Goal: Task Accomplishment & Management: Manage account settings

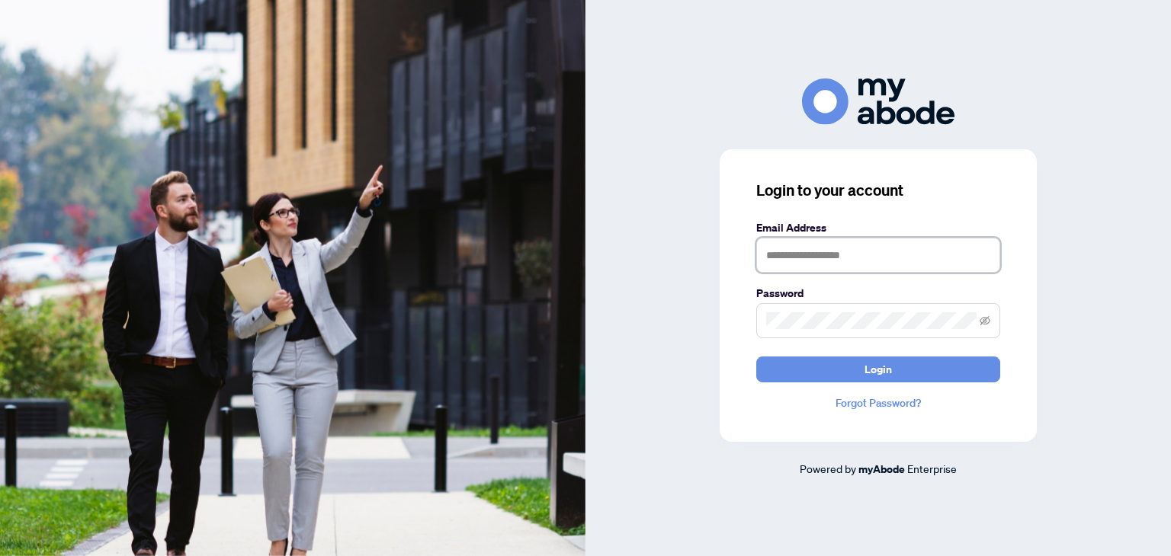
click at [817, 258] on input "text" at bounding box center [878, 255] width 244 height 35
type input "**********"
click at [756, 357] on button "Login" at bounding box center [878, 370] width 244 height 26
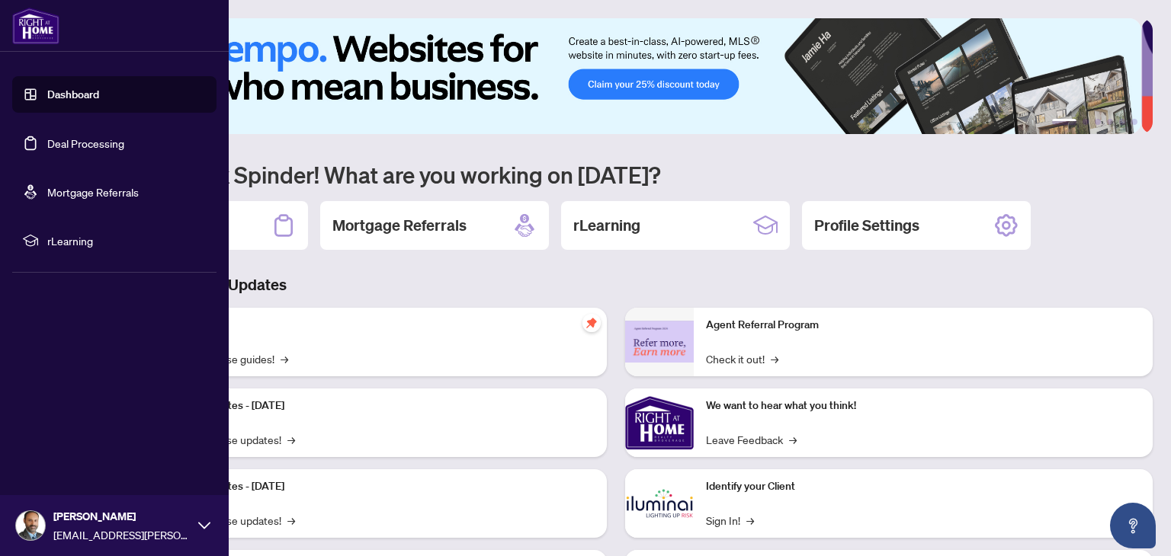
click at [72, 95] on link "Dashboard" at bounding box center [73, 95] width 52 height 14
click at [97, 146] on link "Deal Processing" at bounding box center [85, 143] width 77 height 14
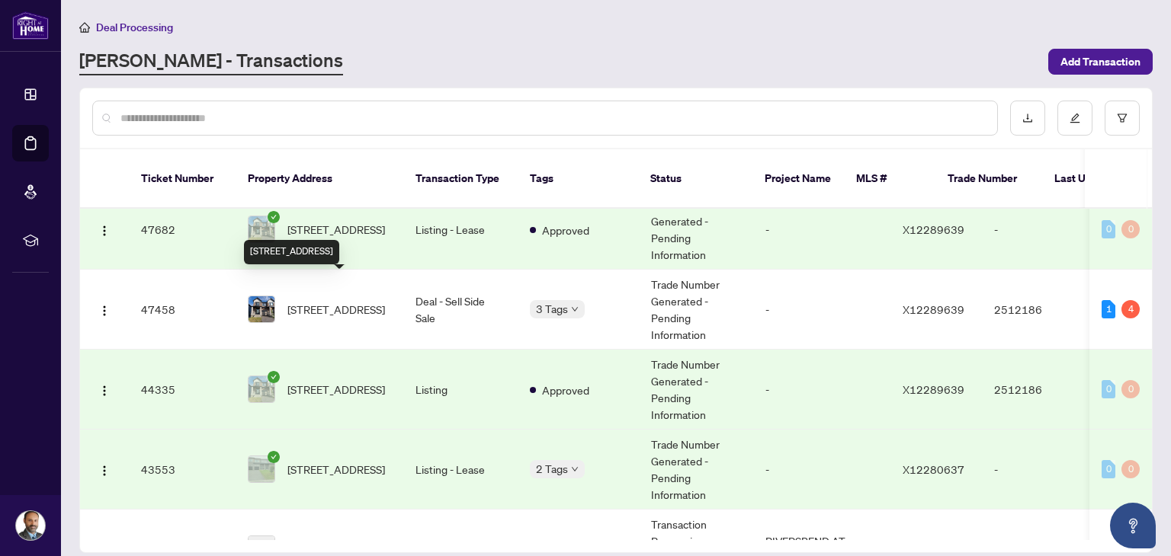
scroll to position [259, 0]
click at [443, 284] on td "Deal - Sell Side Sale" at bounding box center [460, 310] width 114 height 80
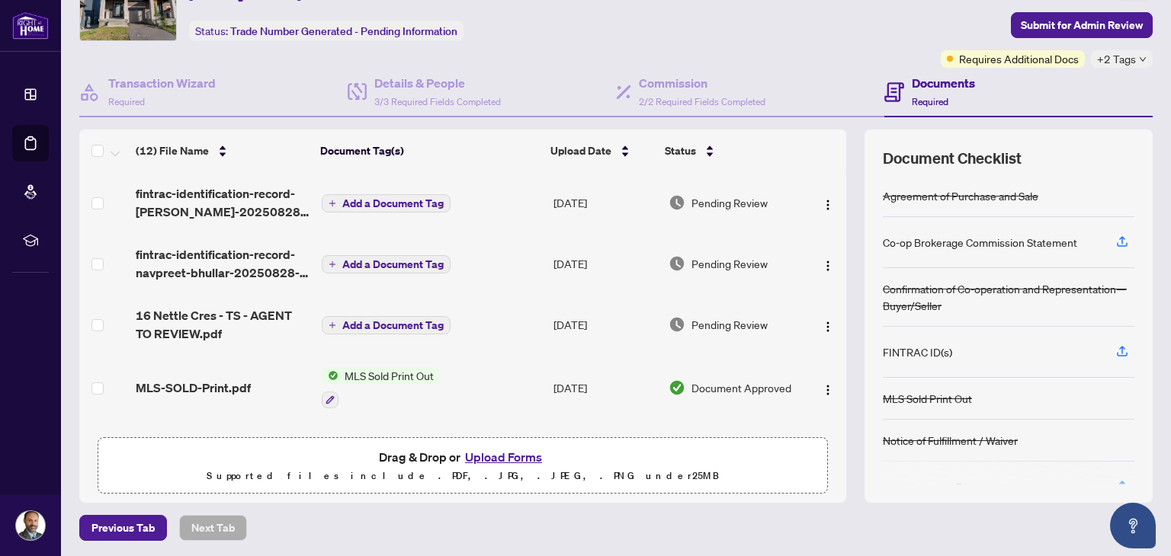
click at [330, 200] on icon "plus" at bounding box center [332, 204] width 8 height 8
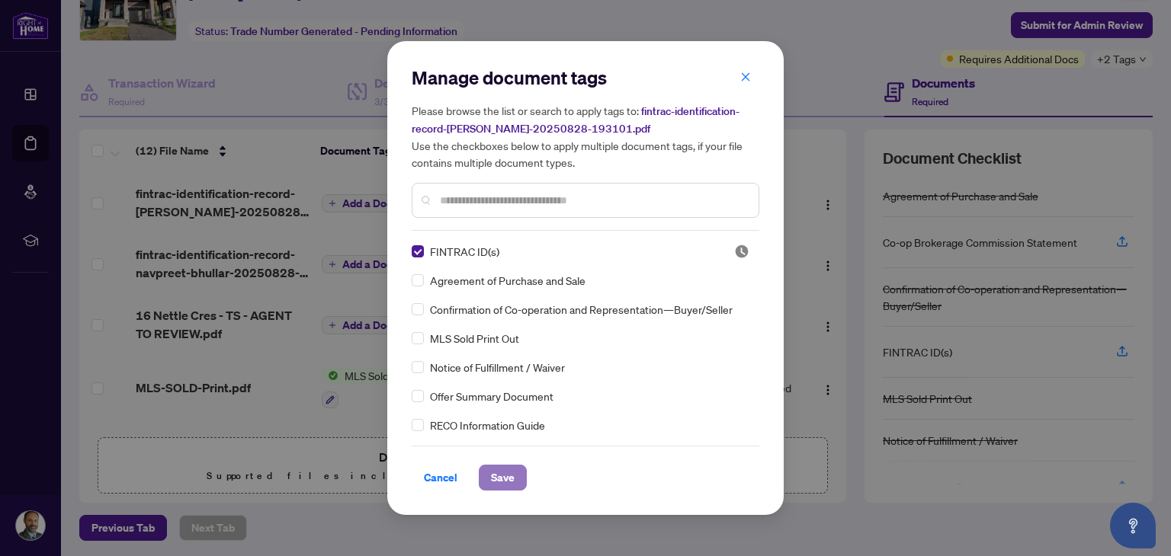
click at [506, 480] on span "Save" at bounding box center [503, 478] width 24 height 24
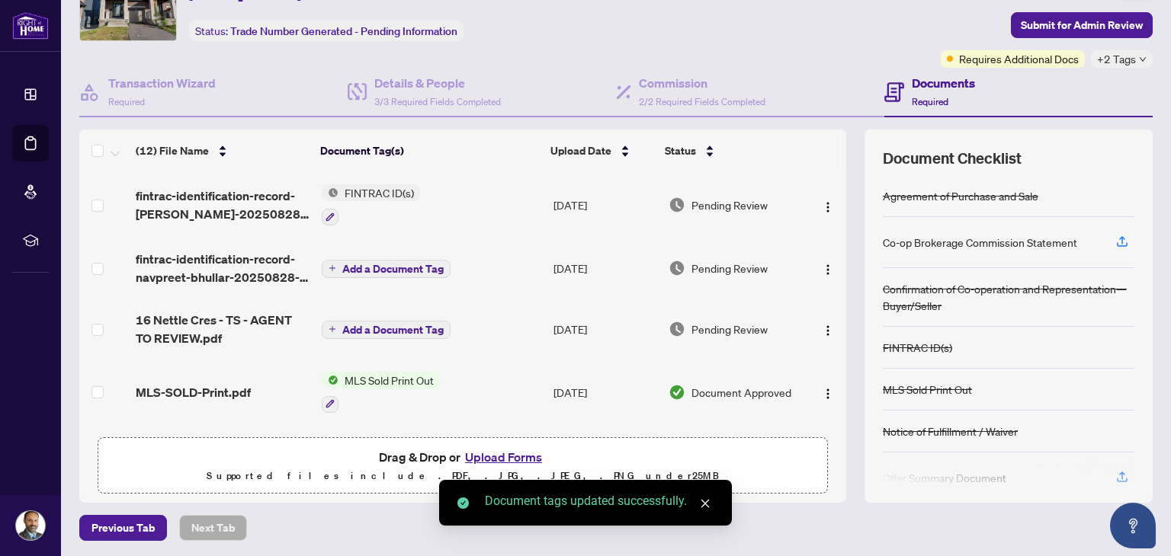
click at [366, 266] on span "Add a Document Tag" at bounding box center [392, 269] width 101 height 11
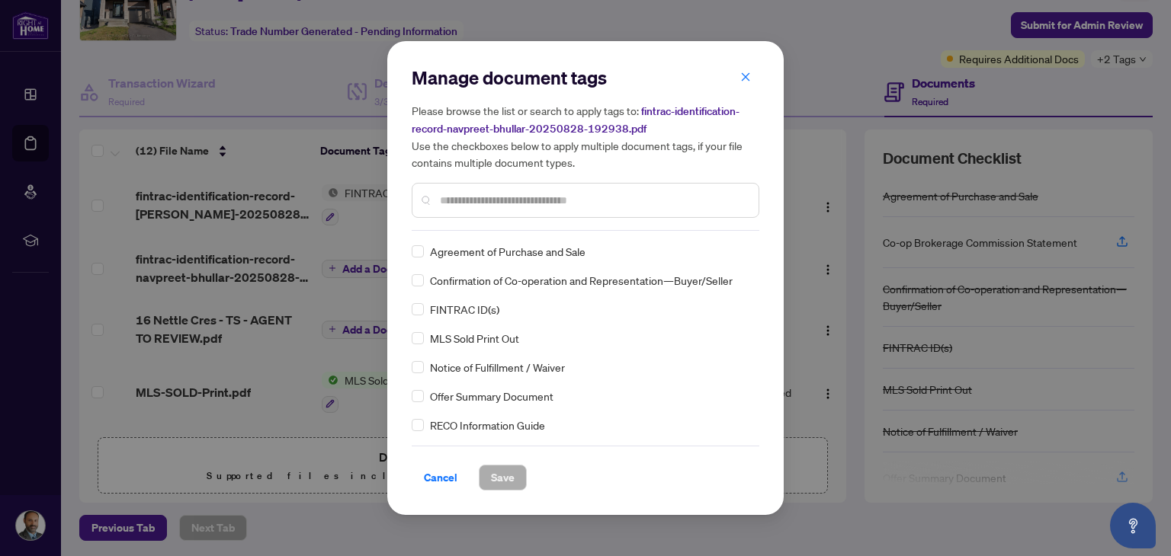
click at [498, 226] on div "Manage document tags Please browse the list or search to apply tags to: fintrac…" at bounding box center [586, 148] width 348 height 165
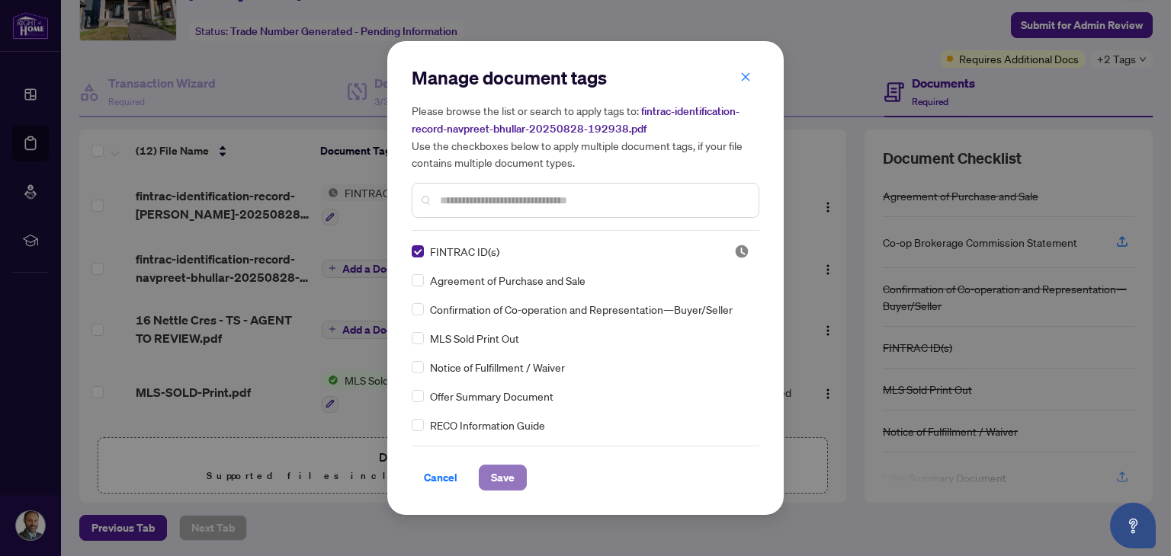
click at [507, 473] on span "Save" at bounding box center [503, 478] width 24 height 24
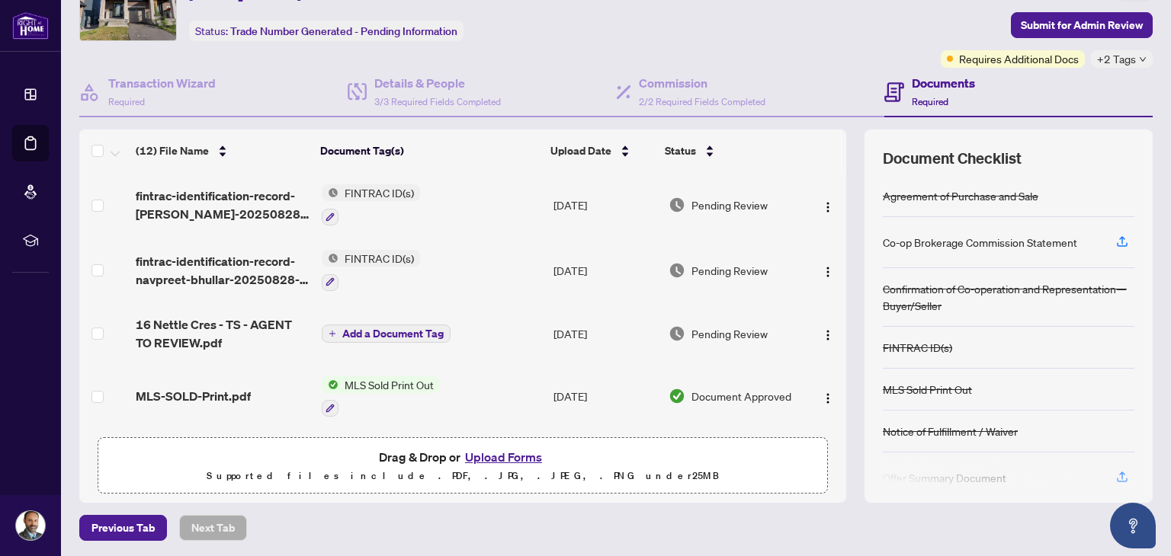
click at [95, 296] on td at bounding box center [104, 271] width 50 height 66
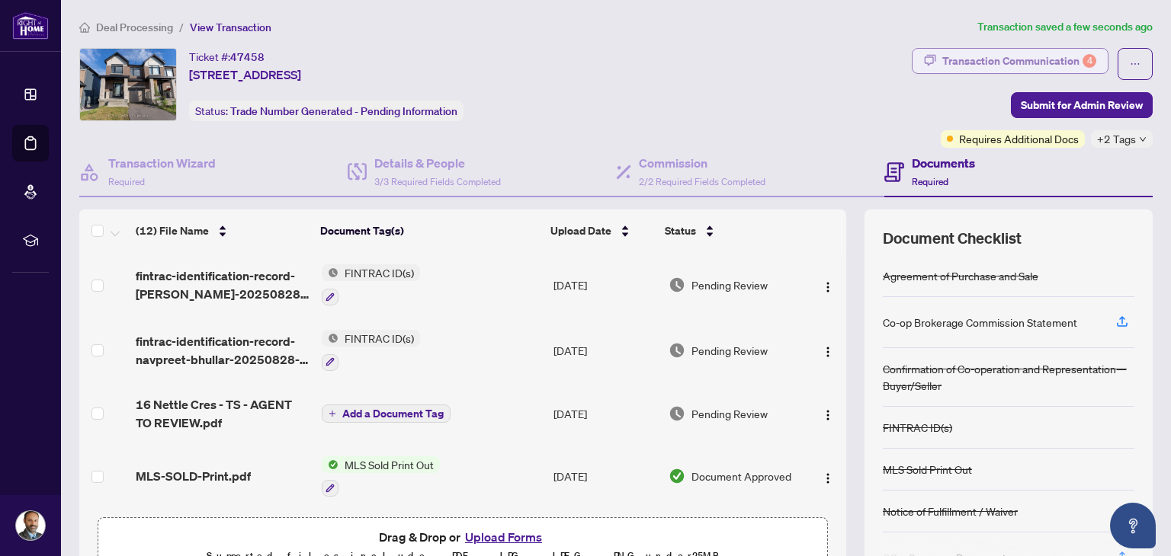
click at [1031, 60] on div "Transaction Communication 4" at bounding box center [1019, 61] width 154 height 24
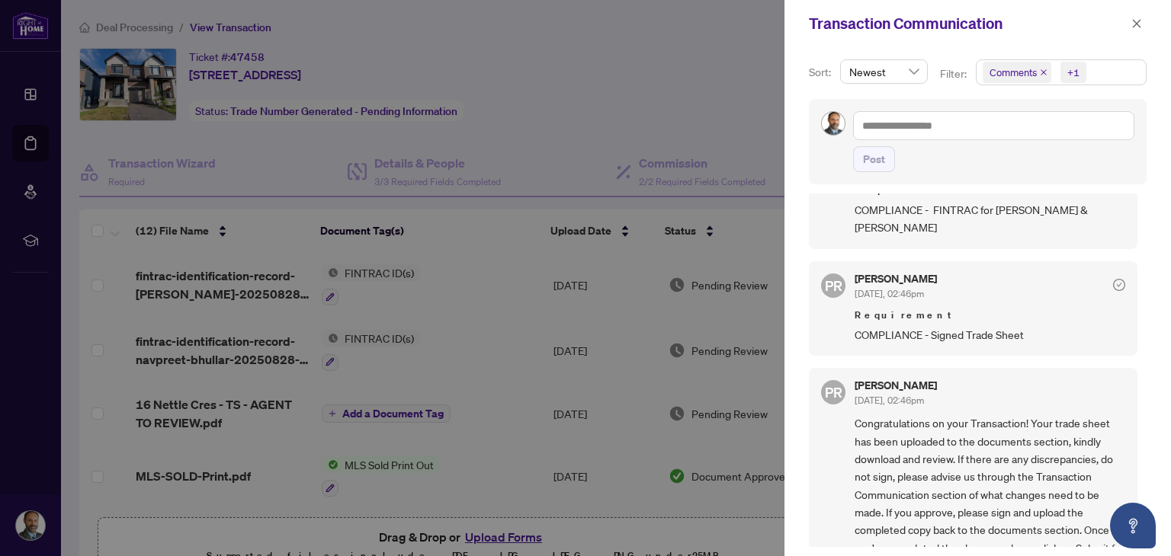
scroll to position [290, 0]
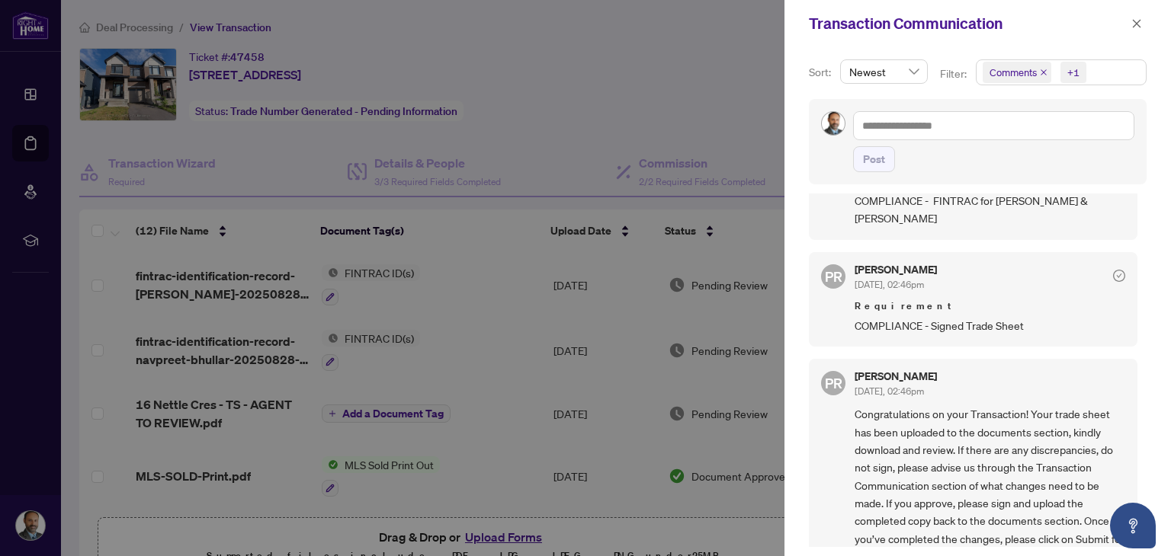
click at [78, 523] on div at bounding box center [585, 278] width 1171 height 556
click at [1134, 23] on icon "close" at bounding box center [1136, 23] width 11 height 11
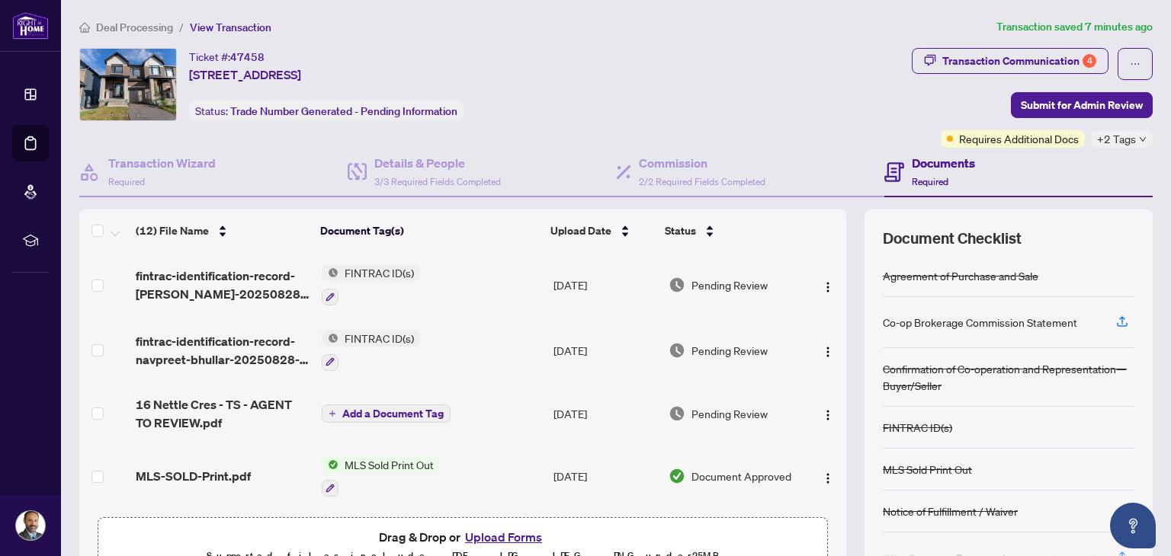
click at [1134, 23] on body "Dashboard Deal Processing Mortgage Referrals rLearning [PERSON_NAME] [PERSON_NA…" at bounding box center [585, 278] width 1171 height 556
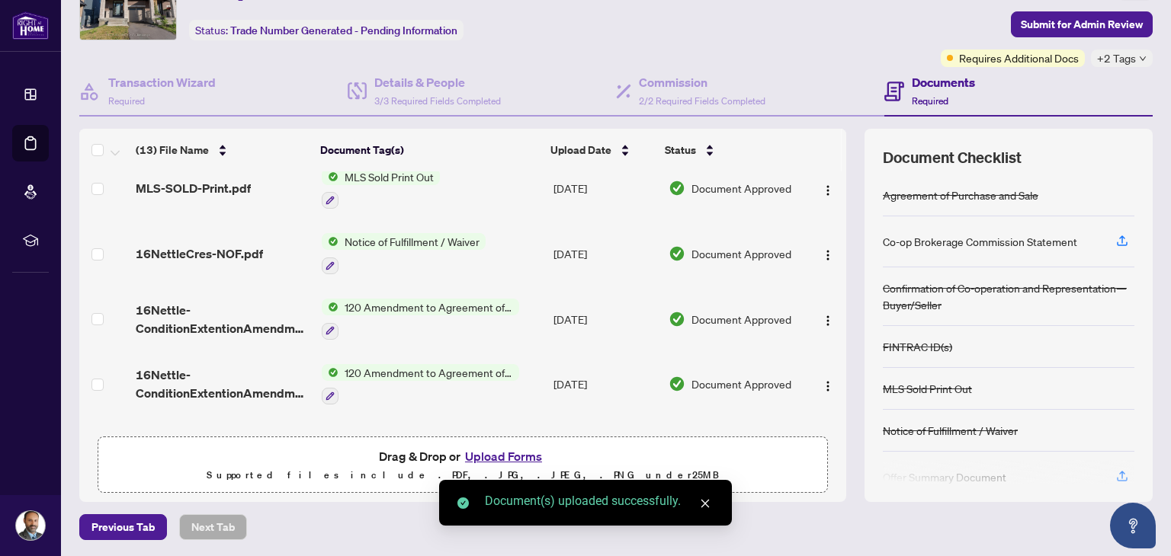
scroll to position [0, 0]
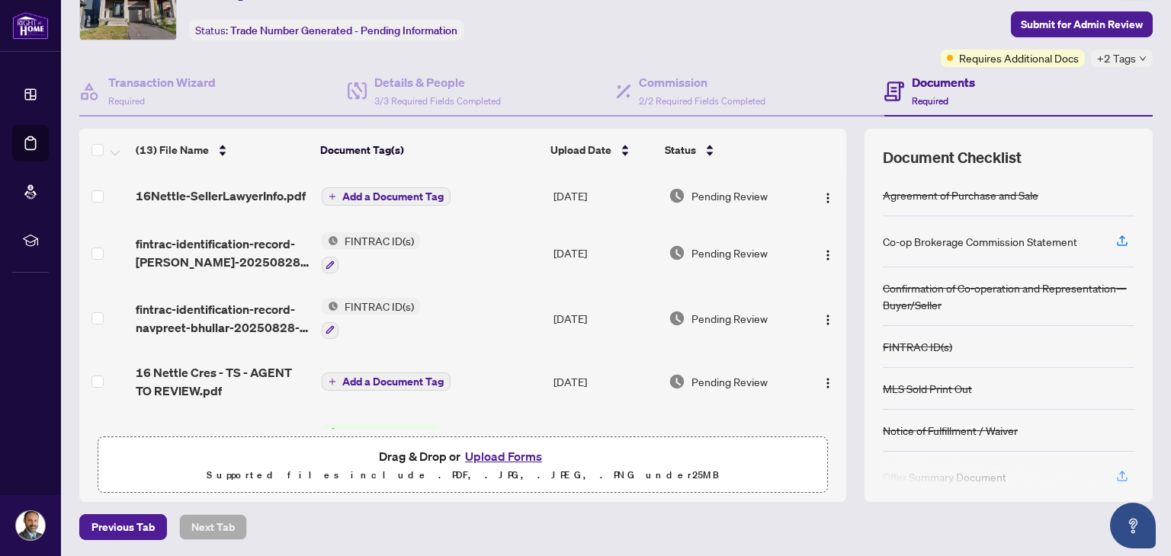
click at [375, 194] on span "Add a Document Tag" at bounding box center [392, 196] width 101 height 11
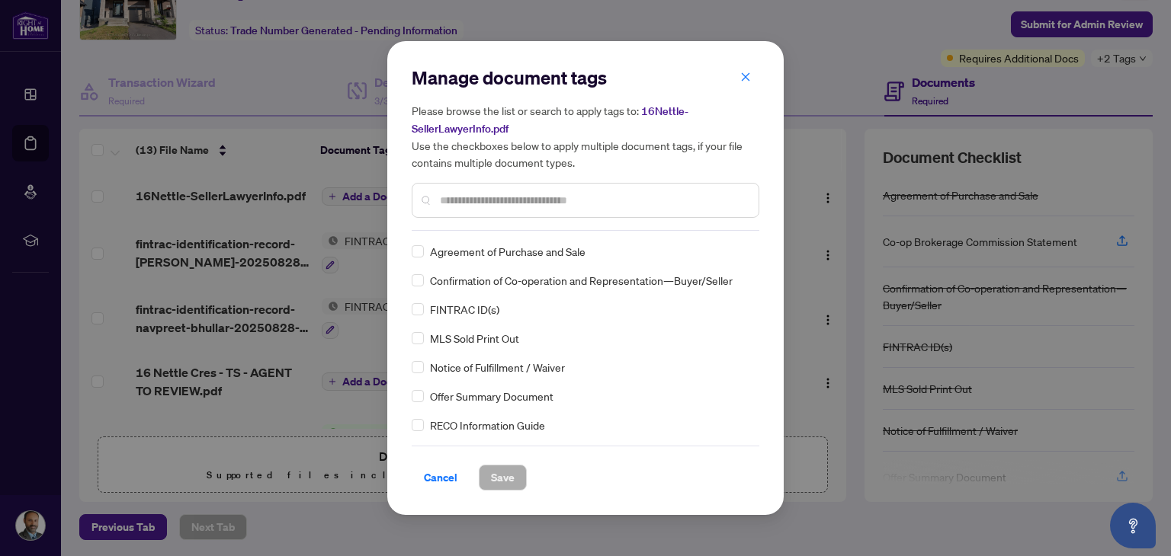
click at [506, 205] on input "text" at bounding box center [593, 200] width 306 height 17
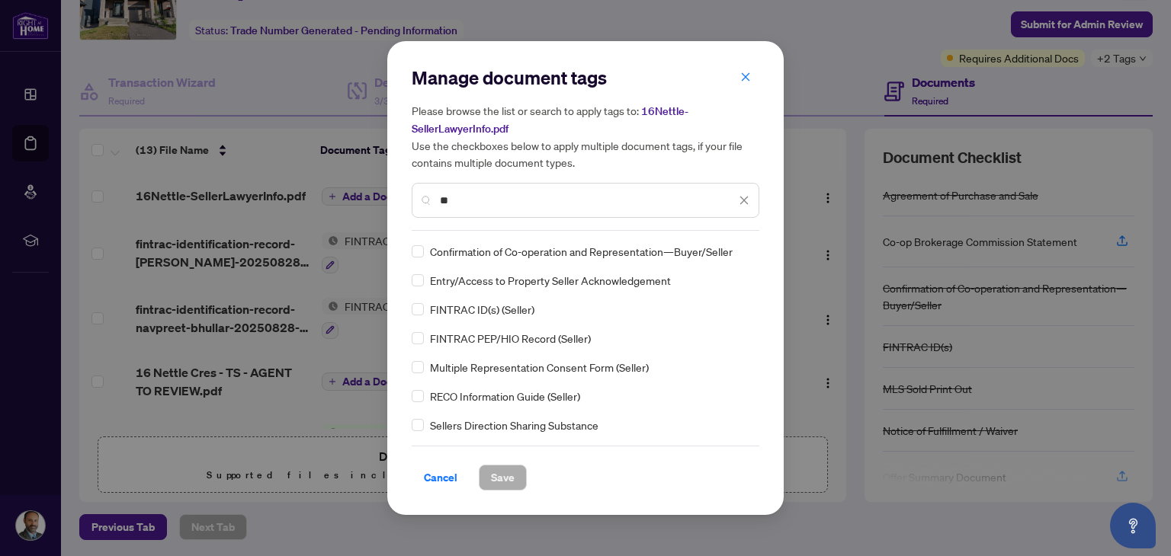
type input "*"
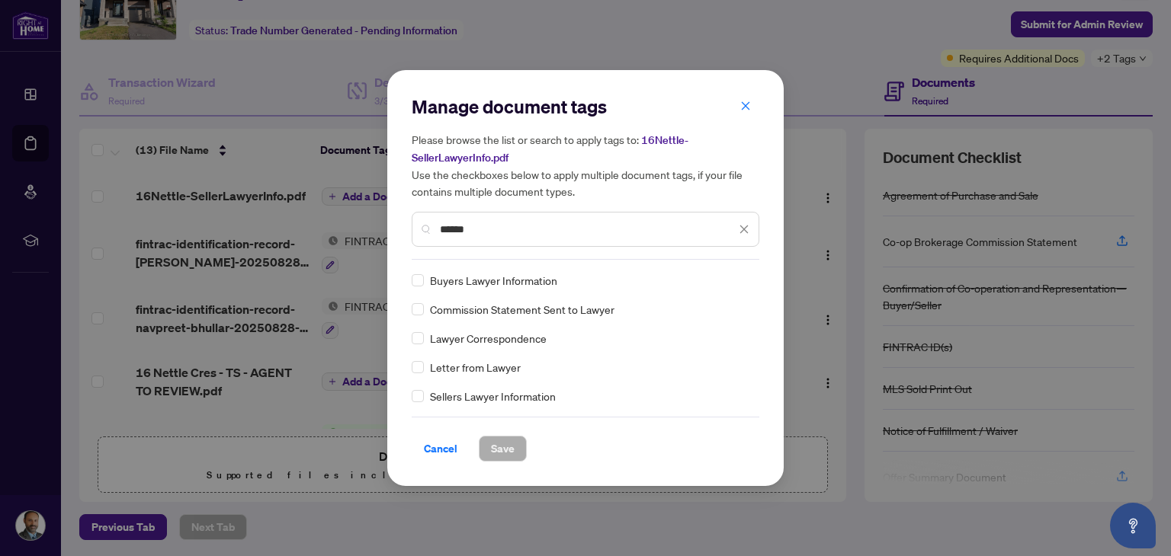
type input "******"
click at [498, 440] on span "Save" at bounding box center [503, 449] width 24 height 24
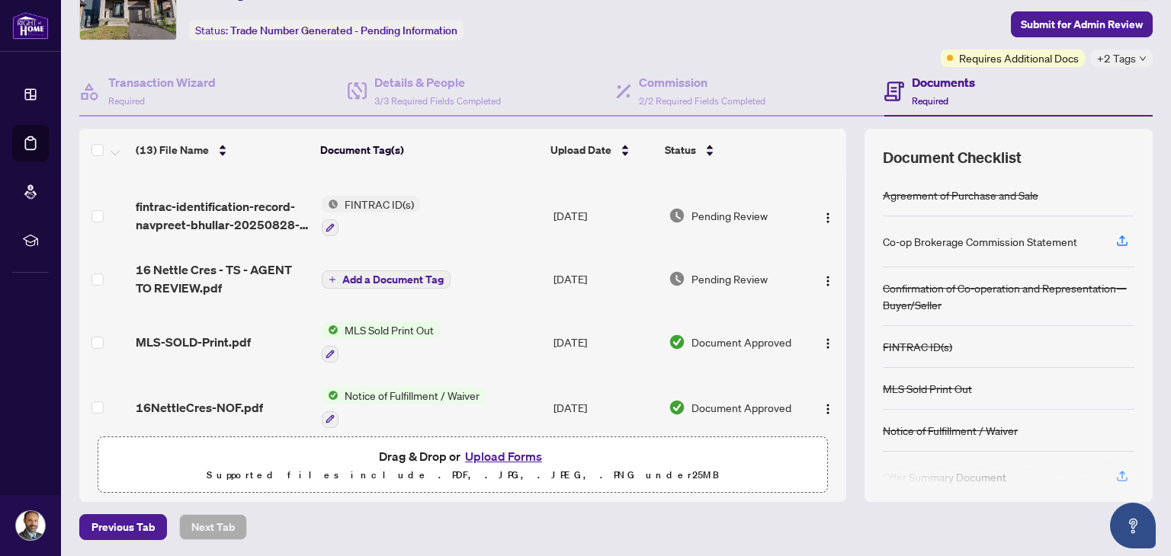
scroll to position [120, 0]
click at [1029, 58] on span "Requires Additional Docs" at bounding box center [1019, 58] width 120 height 17
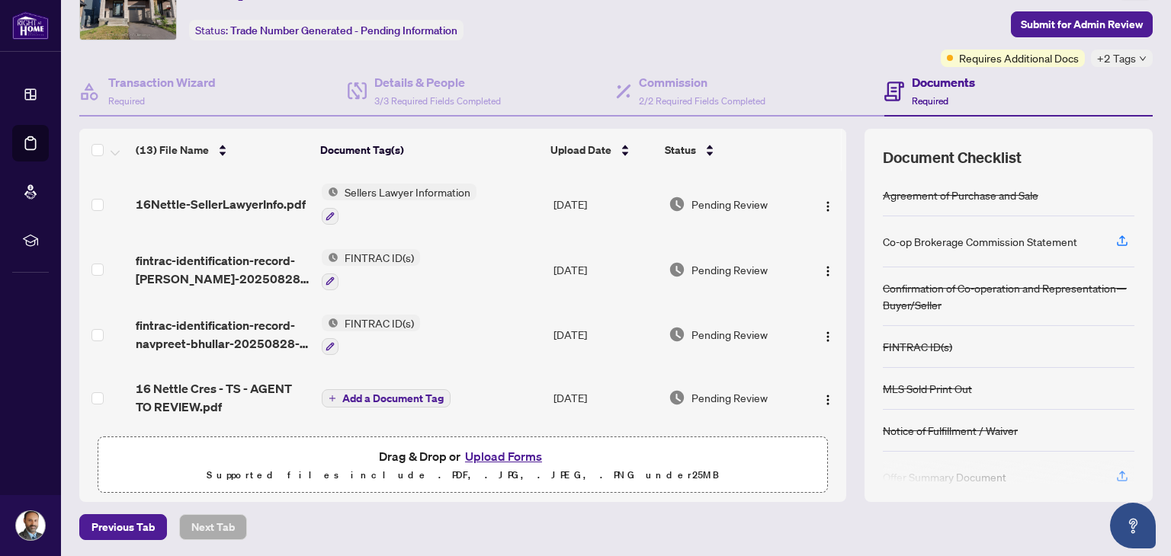
click at [912, 32] on div "Transaction Communication 4 Submit for Admin Review Requires Additional Docs +2…" at bounding box center [1032, 17] width 241 height 100
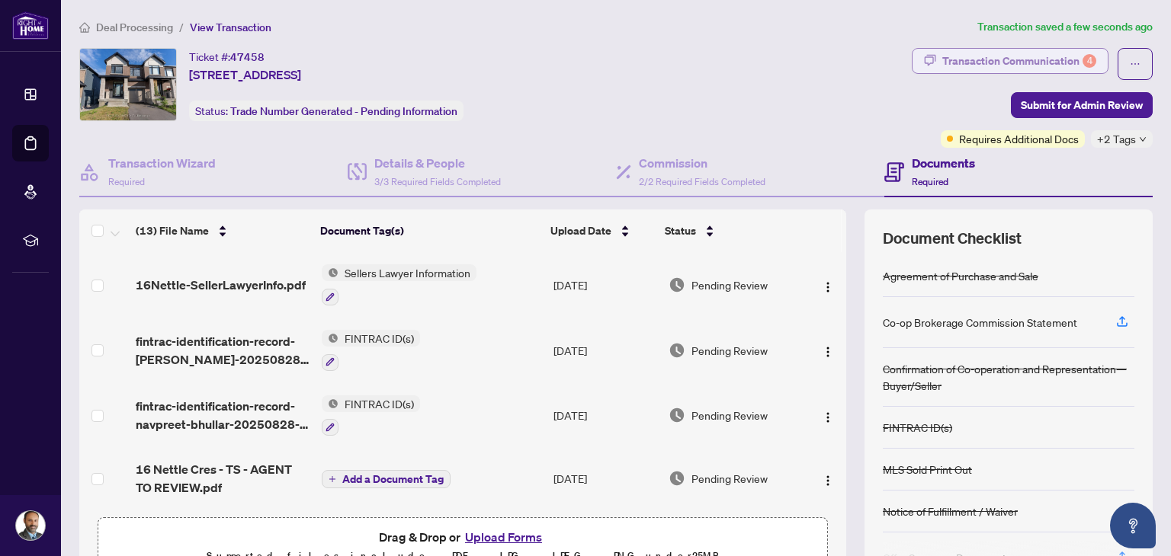
click at [969, 62] on div "Transaction Communication 4" at bounding box center [1019, 61] width 154 height 24
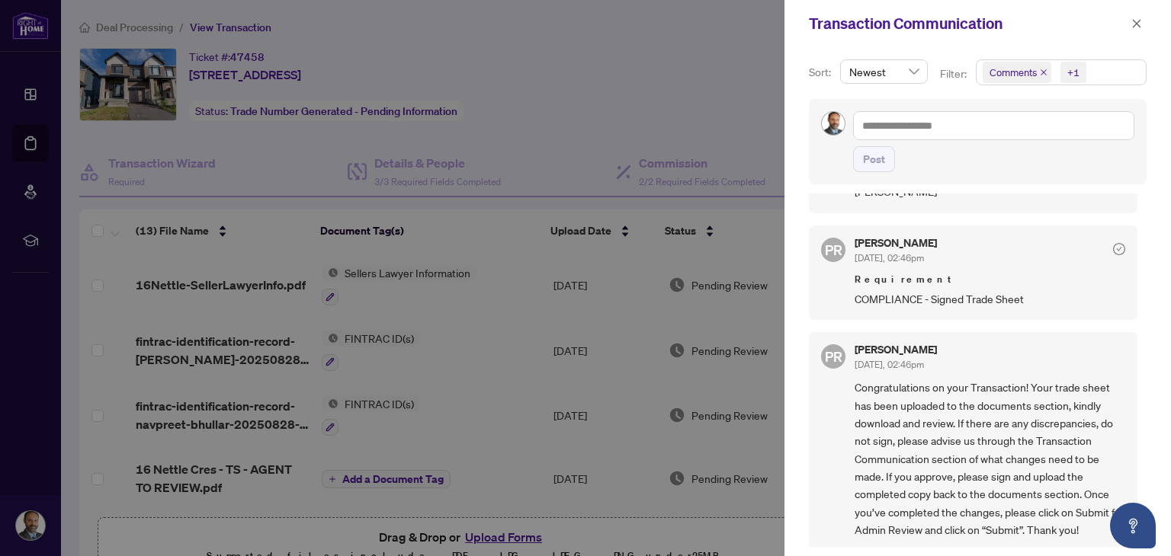
scroll to position [2, 0]
click at [297, 160] on div at bounding box center [585, 278] width 1171 height 556
click at [1140, 22] on icon "close" at bounding box center [1136, 23] width 11 height 11
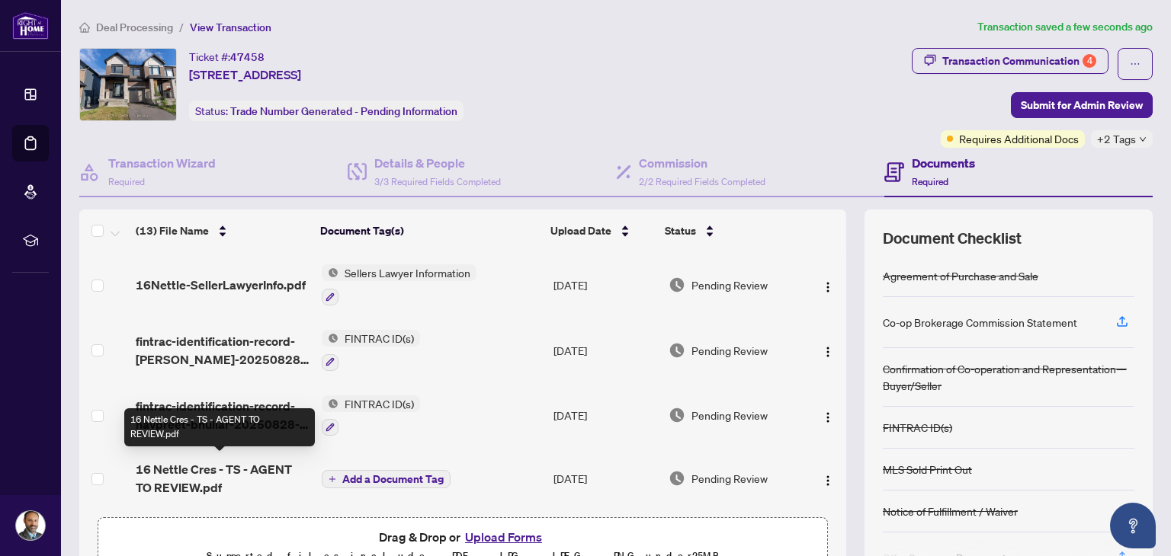
click at [180, 473] on span "16 Nettle Cres - TS - AGENT TO REVIEW.pdf" at bounding box center [222, 478] width 173 height 37
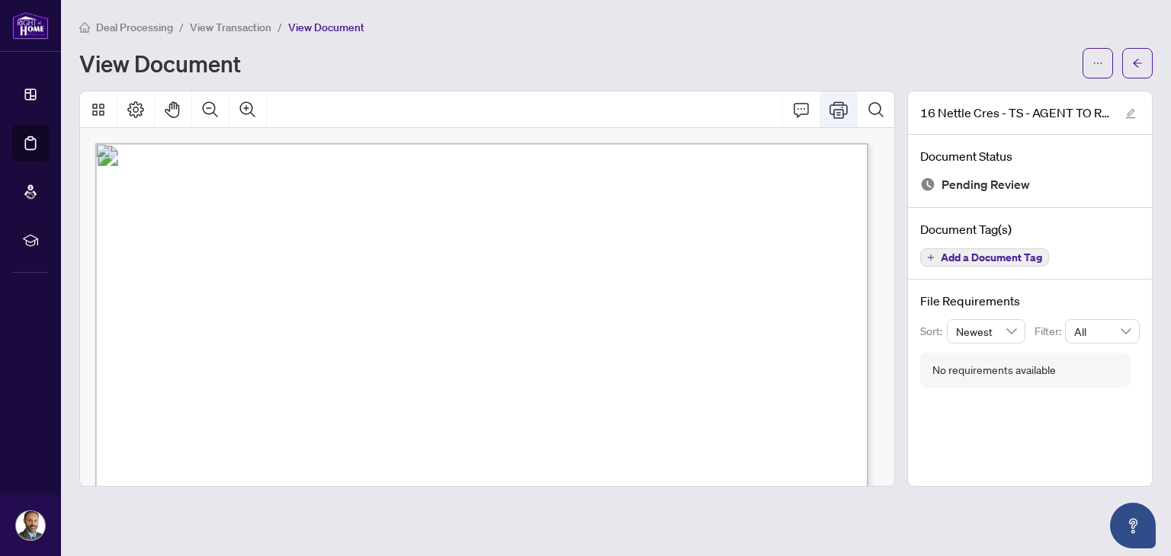
click at [840, 105] on icon "Print" at bounding box center [838, 110] width 18 height 18
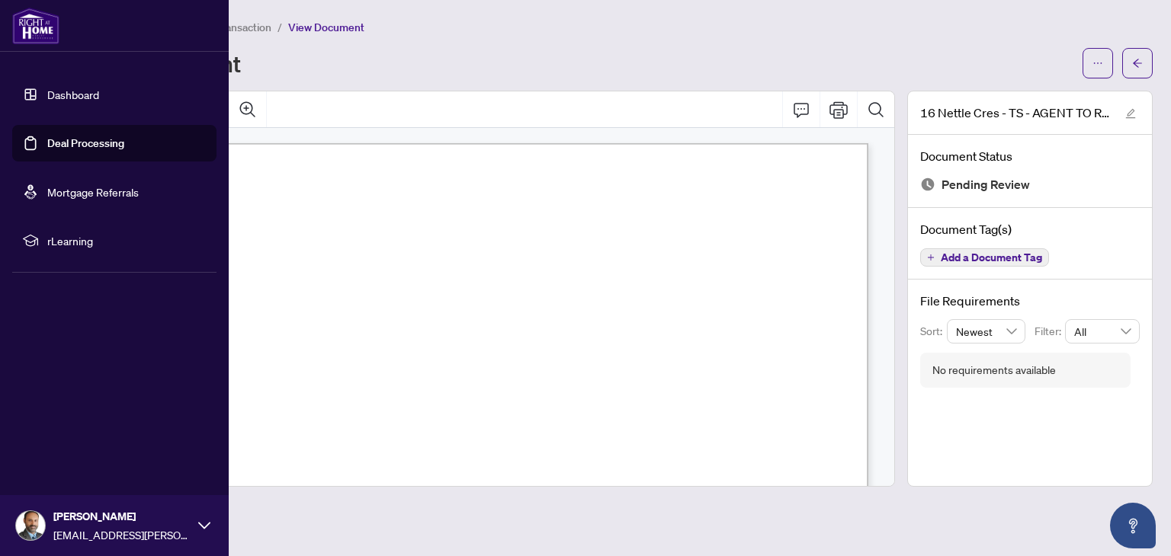
click at [61, 98] on link "Dashboard" at bounding box center [73, 95] width 52 height 14
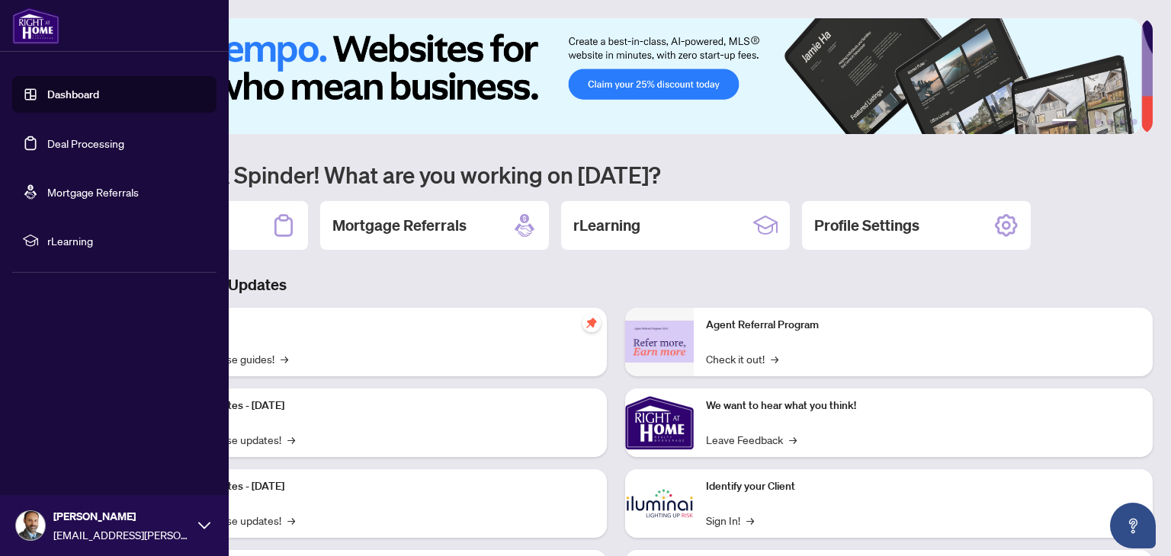
click at [103, 136] on link "Deal Processing" at bounding box center [85, 143] width 77 height 14
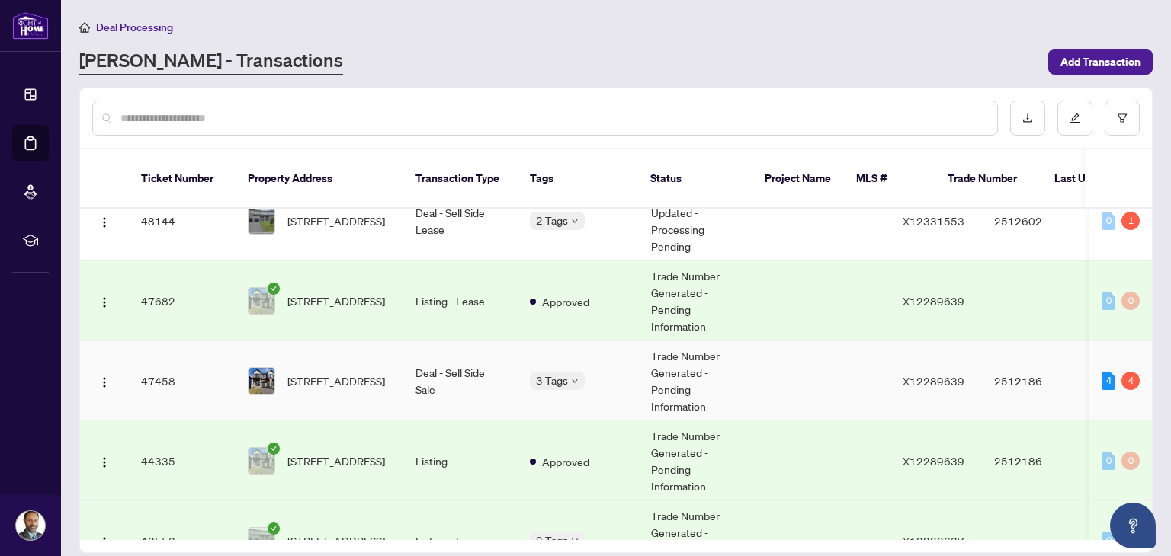
scroll to position [201, 0]
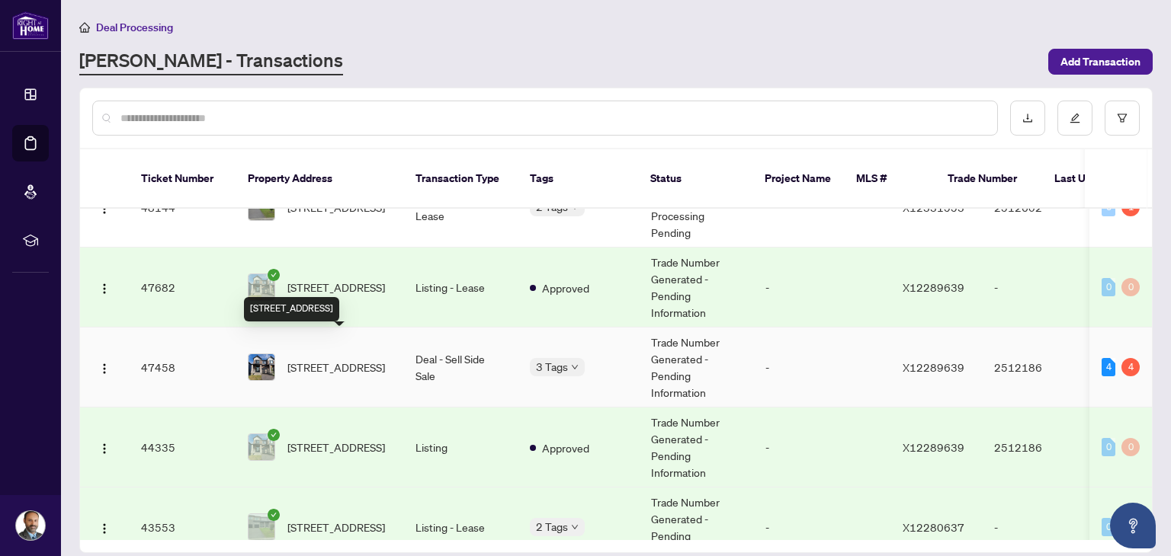
click at [370, 359] on span "[STREET_ADDRESS]" at bounding box center [336, 367] width 98 height 17
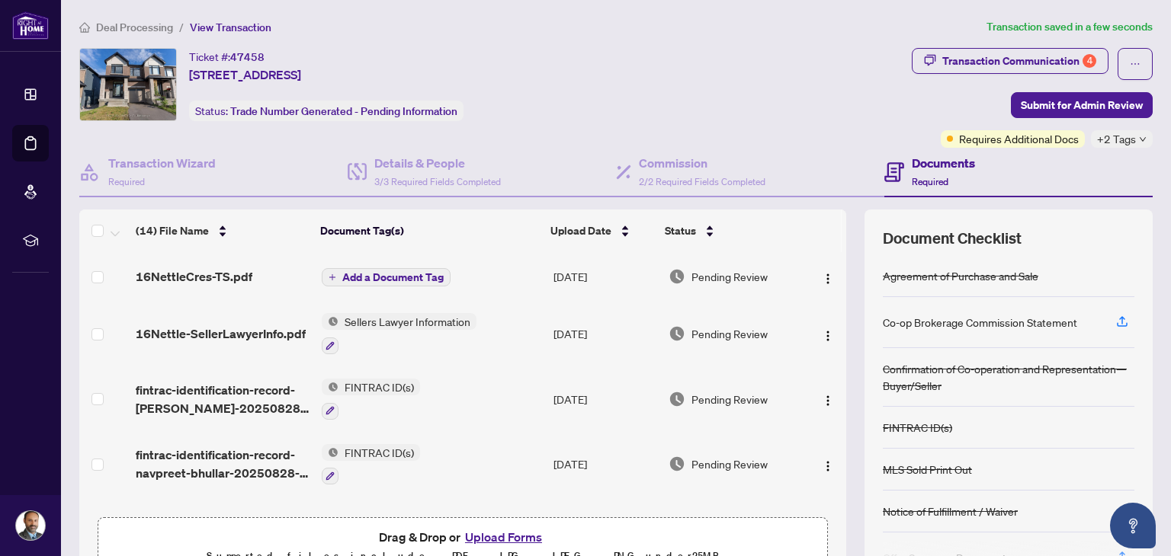
click at [402, 272] on span "Add a Document Tag" at bounding box center [392, 277] width 101 height 11
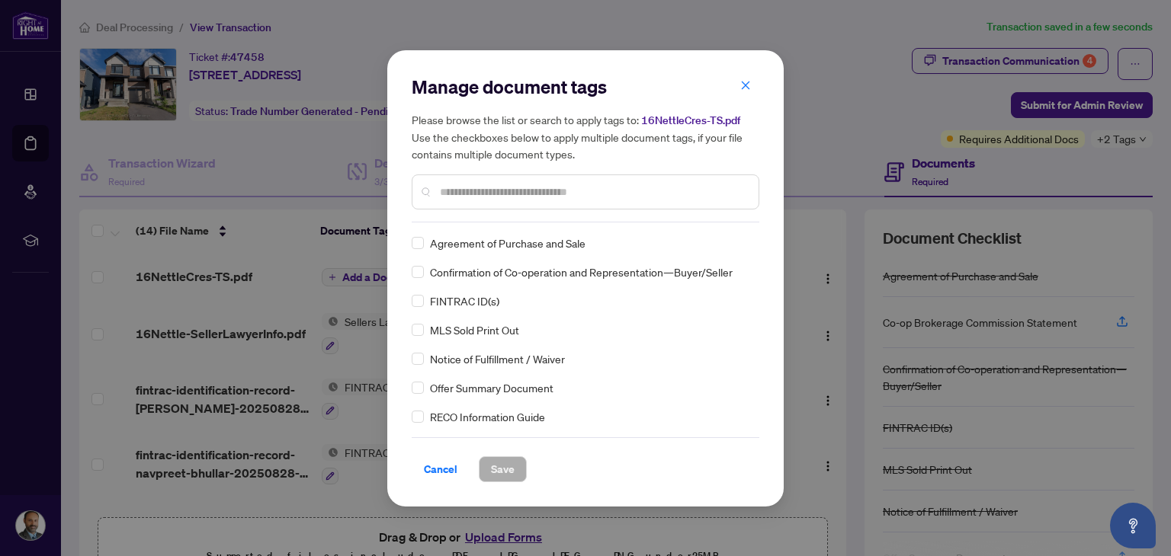
click at [483, 193] on input "text" at bounding box center [593, 192] width 306 height 17
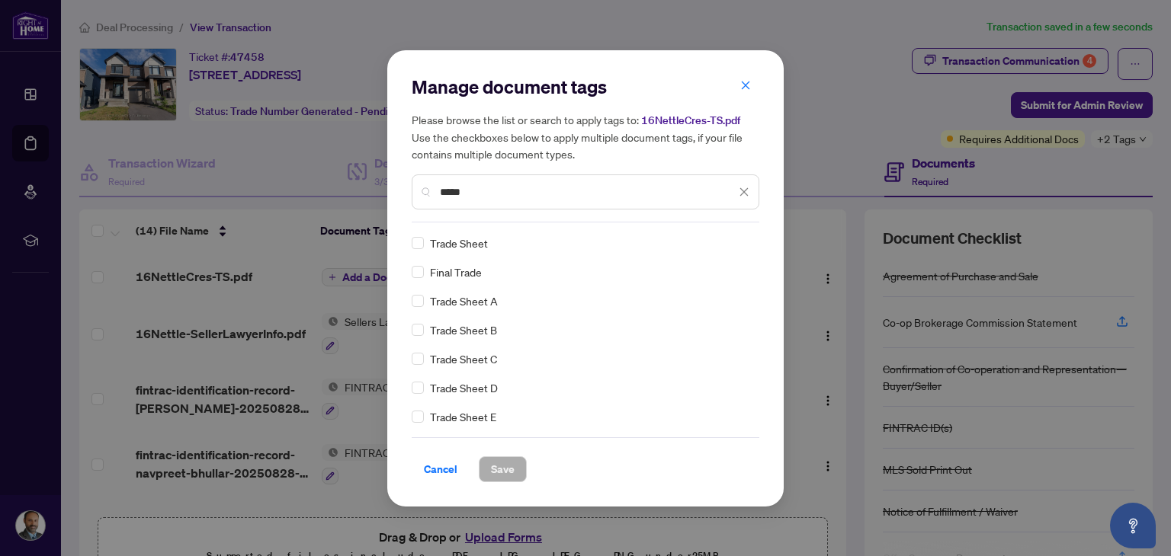
type input "*****"
click at [508, 472] on span "Save" at bounding box center [503, 469] width 24 height 24
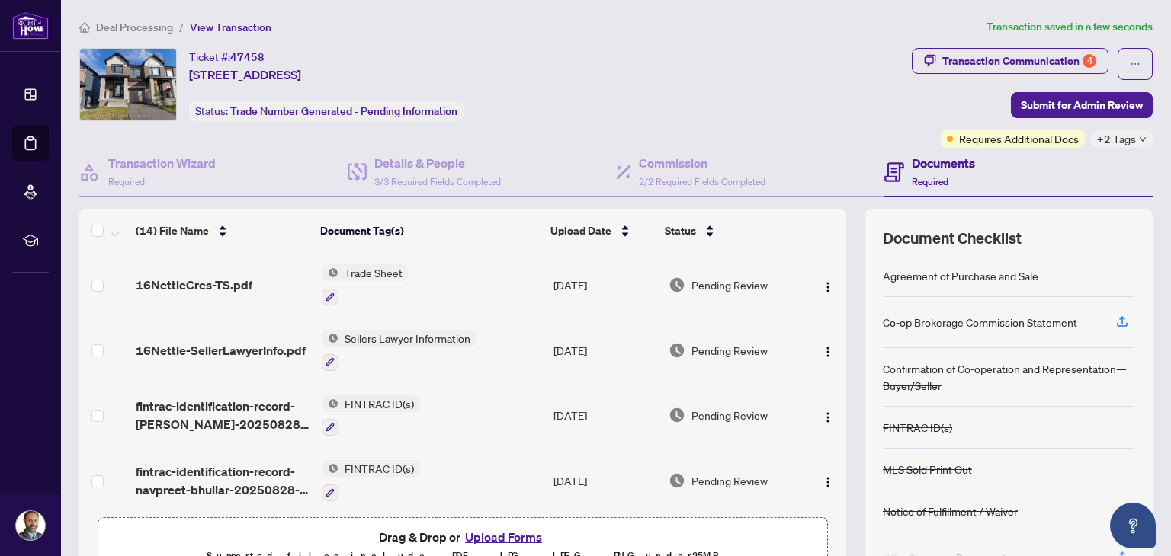
click at [753, 66] on div "Ticket #: 47458 [STREET_ADDRESS] Status: Trade Number Generated - Pending Infor…" at bounding box center [492, 84] width 826 height 73
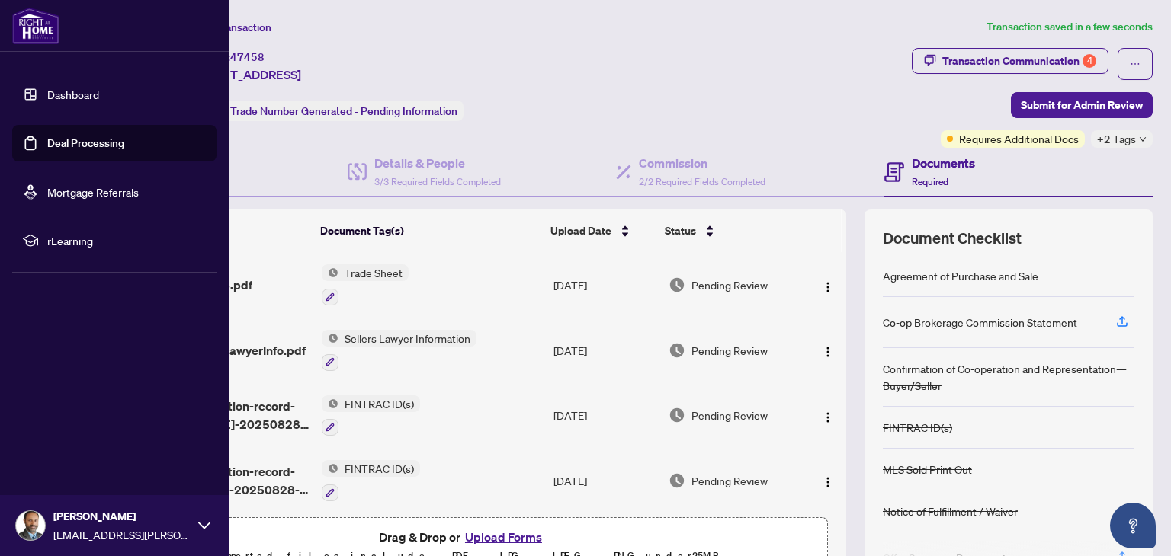
click at [47, 91] on link "Dashboard" at bounding box center [73, 95] width 52 height 14
